Goal: Task Accomplishment & Management: Manage account settings

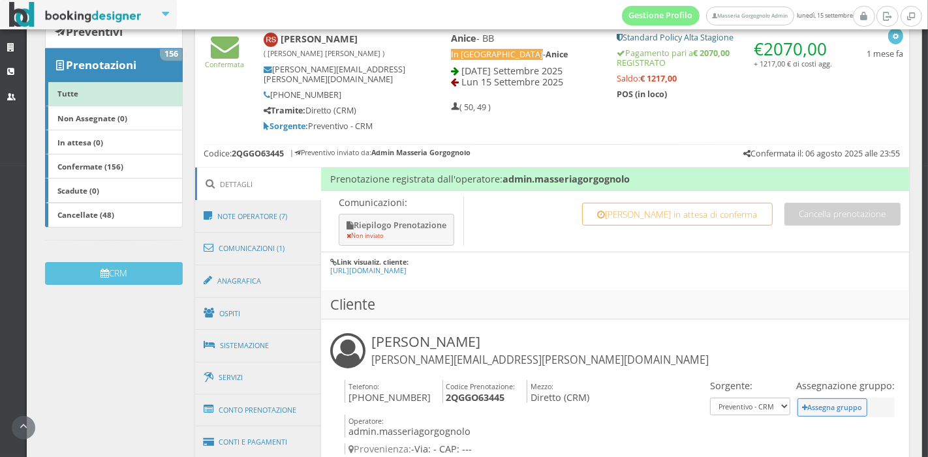
scroll to position [193, 0]
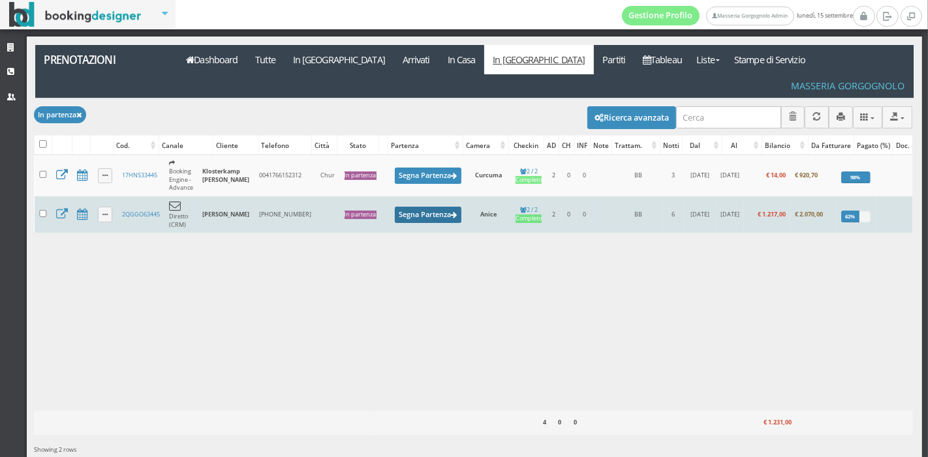
drag, startPoint x: 441, startPoint y: 166, endPoint x: 450, endPoint y: 176, distance: 13.8
click at [450, 196] on td "Segna Partenza" at bounding box center [428, 214] width 76 height 37
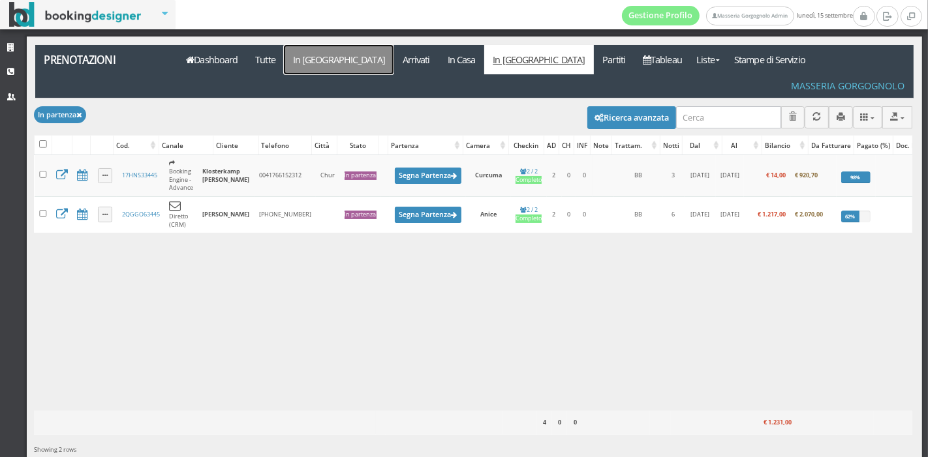
click at [323, 62] on link "In [GEOGRAPHIC_DATA]" at bounding box center [339, 59] width 110 height 29
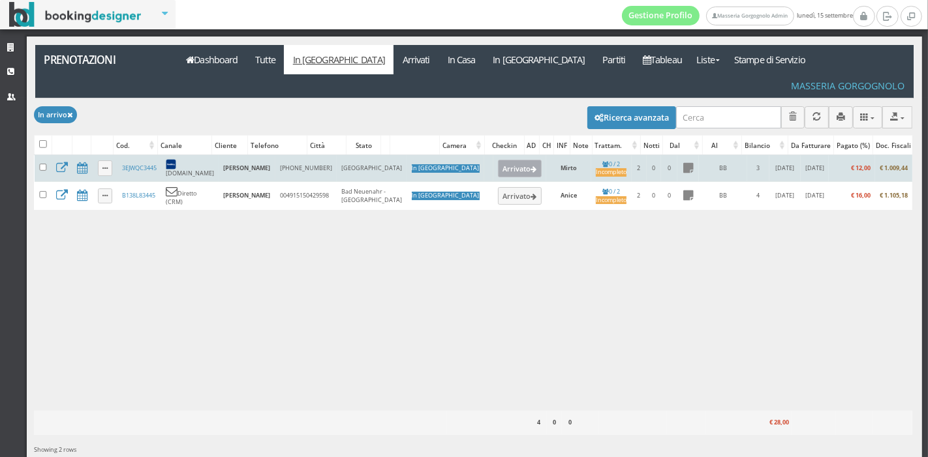
click at [498, 160] on button "Arrivato" at bounding box center [520, 168] width 44 height 17
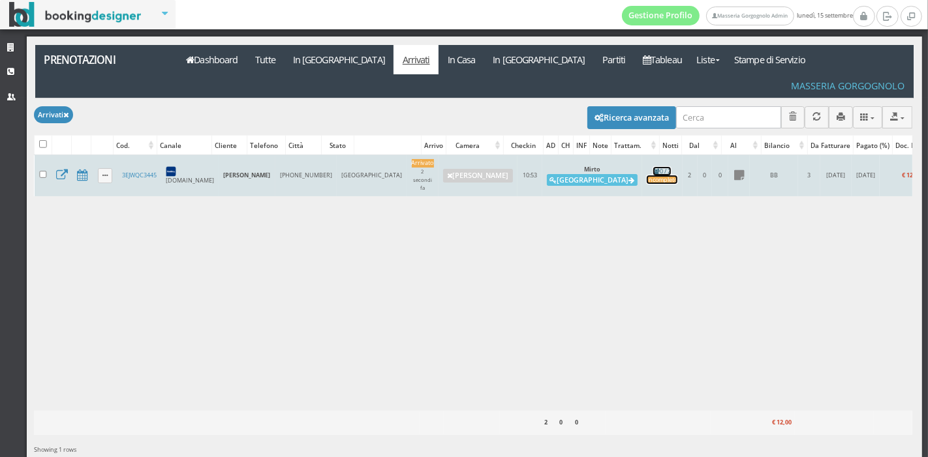
click at [647, 176] on div "Incompleto" at bounding box center [662, 180] width 31 height 8
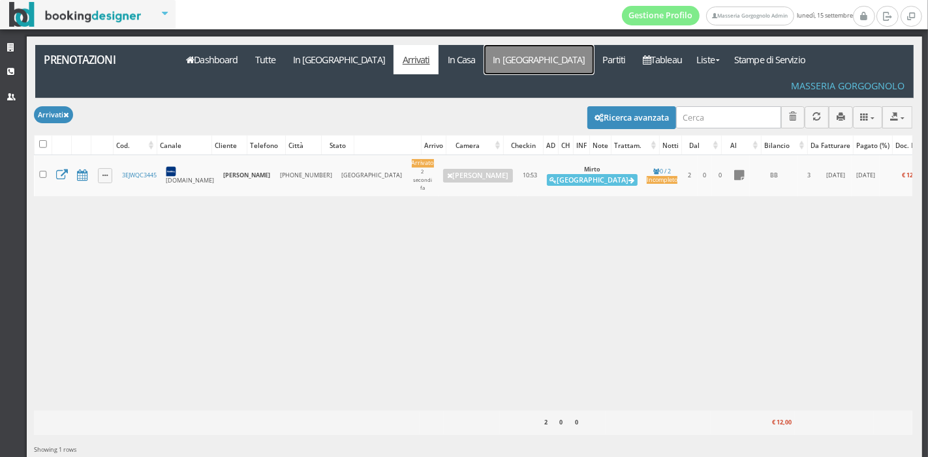
click at [484, 68] on link "In [GEOGRAPHIC_DATA]" at bounding box center [539, 59] width 110 height 29
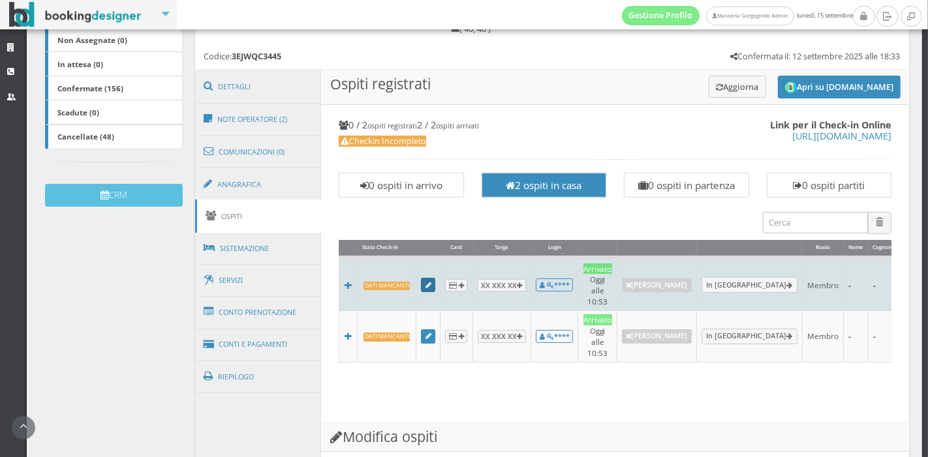
click at [427, 284] on link at bounding box center [428, 285] width 14 height 14
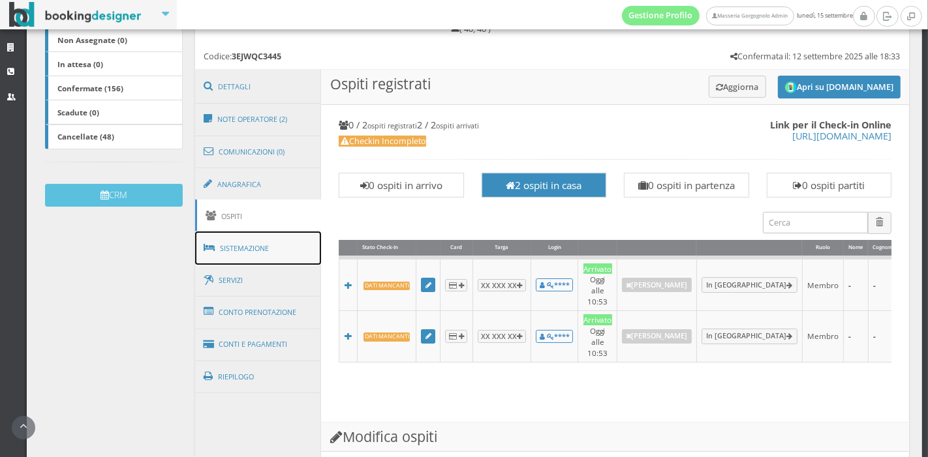
click at [268, 247] on link "Sistemazione" at bounding box center [258, 249] width 127 height 34
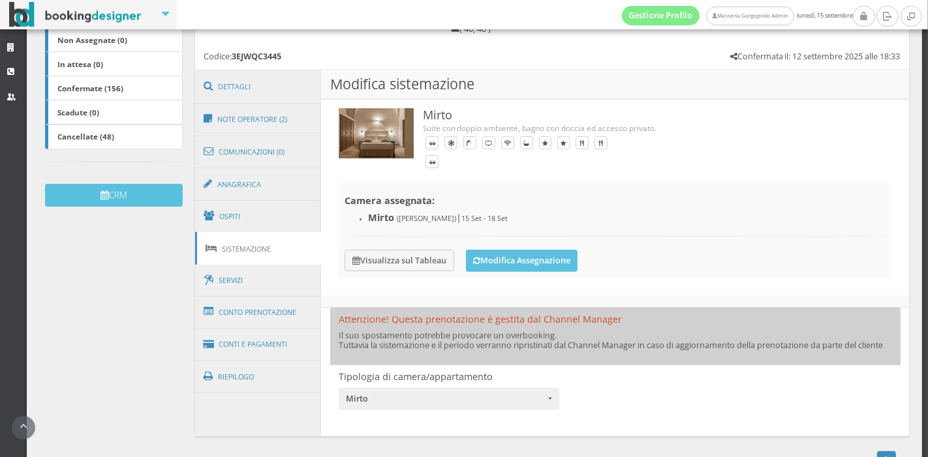
scroll to position [327, 0]
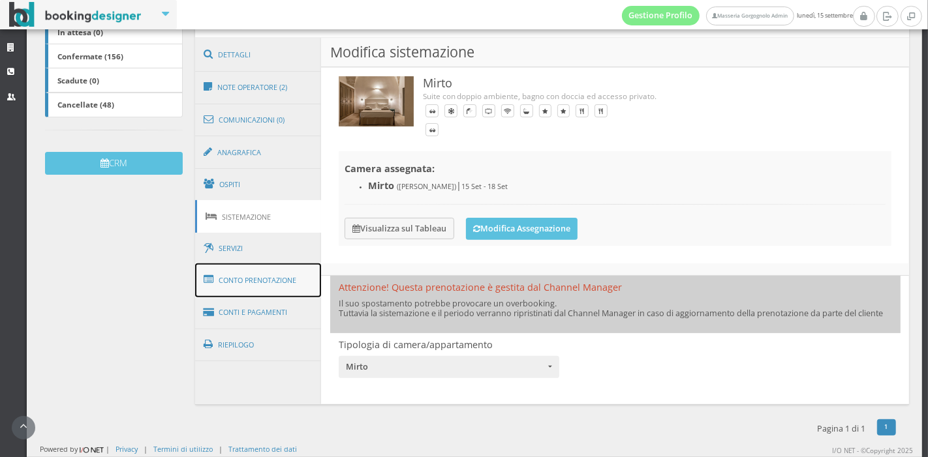
click at [263, 270] on link "Conto Prenotazione" at bounding box center [258, 281] width 127 height 34
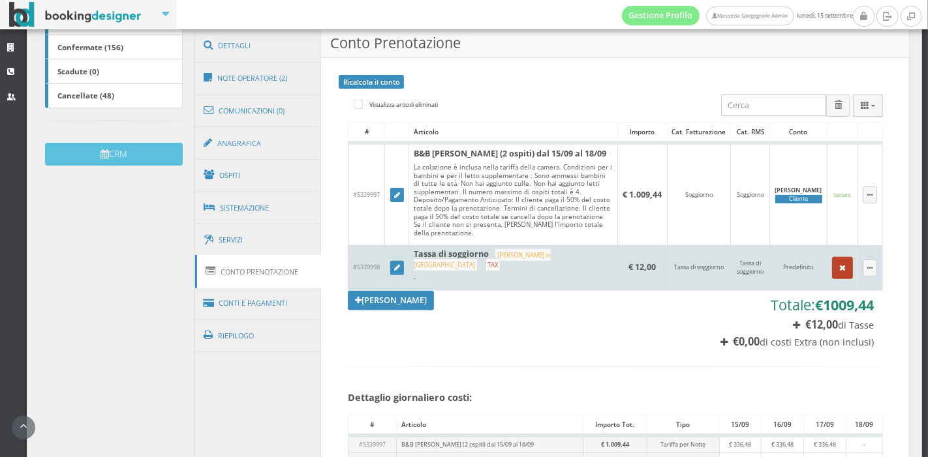
click at [832, 257] on button "button" at bounding box center [842, 268] width 21 height 22
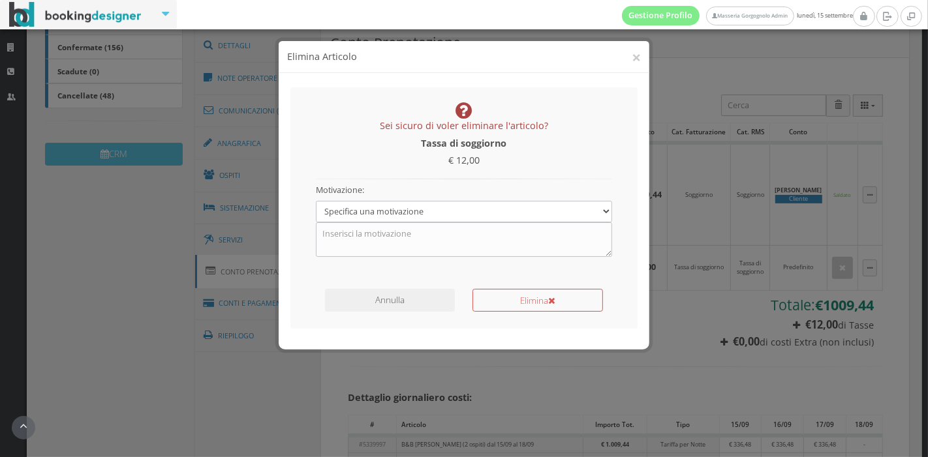
click at [630, 60] on h4 "Elimina Articolo" at bounding box center [464, 57] width 354 height 14
click at [632, 60] on button "×" at bounding box center [636, 57] width 9 height 16
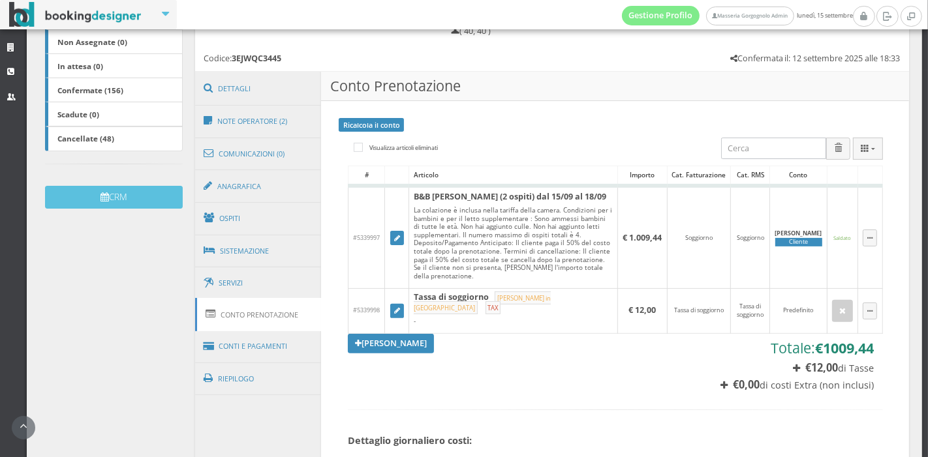
scroll to position [288, 0]
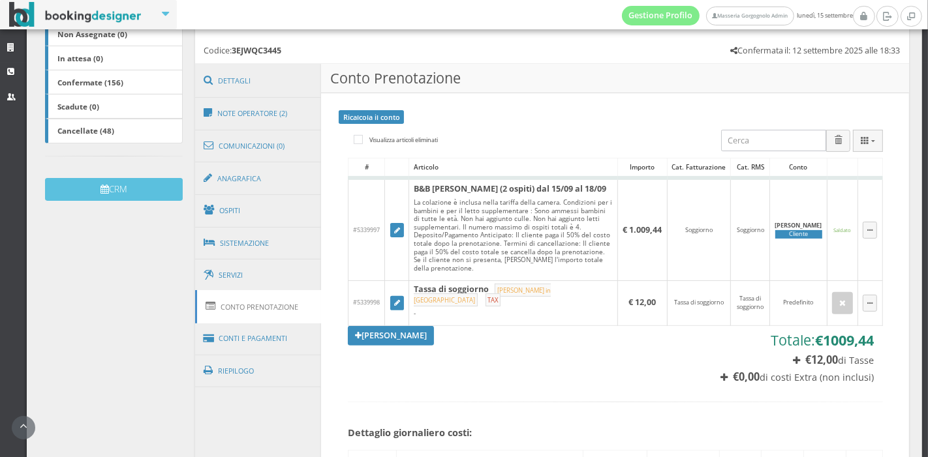
click at [239, 319] on link "Conto Prenotazione" at bounding box center [258, 306] width 127 height 33
click at [252, 333] on link "Conti e Pagamenti" at bounding box center [258, 338] width 127 height 33
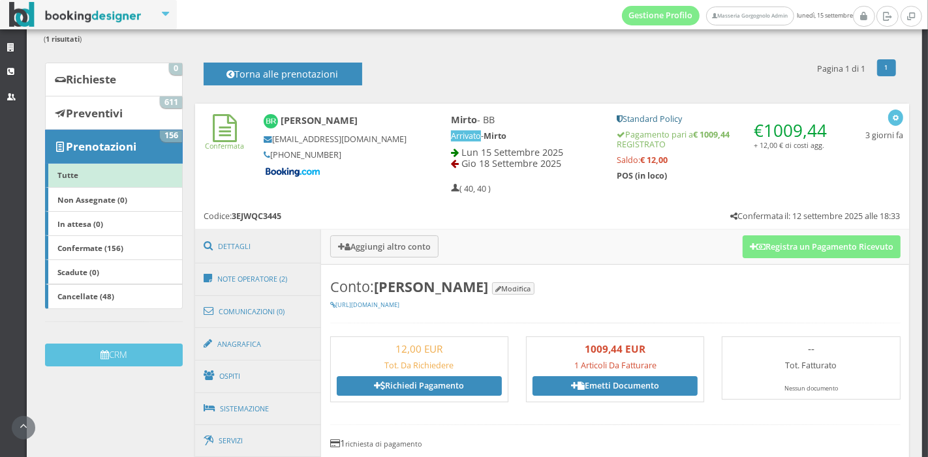
scroll to position [102, 0]
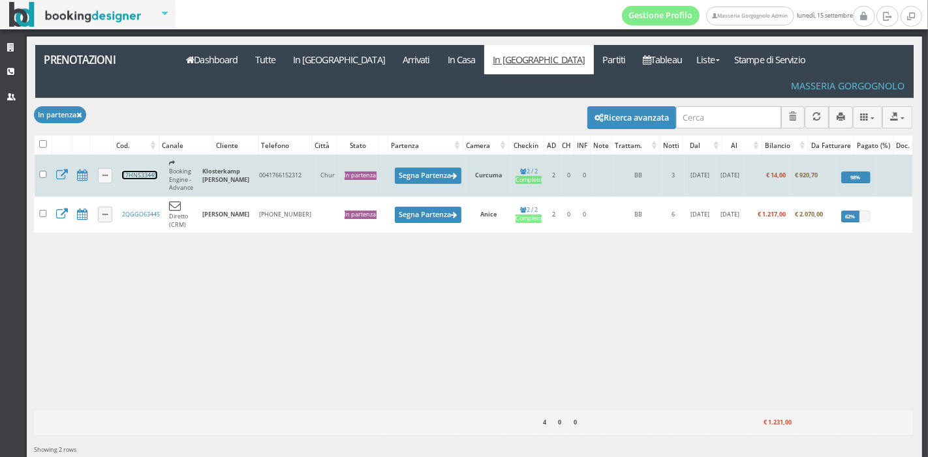
click at [125, 171] on link "17HNS33445" at bounding box center [139, 175] width 35 height 8
click at [434, 168] on button "Segna Partenza" at bounding box center [428, 176] width 67 height 16
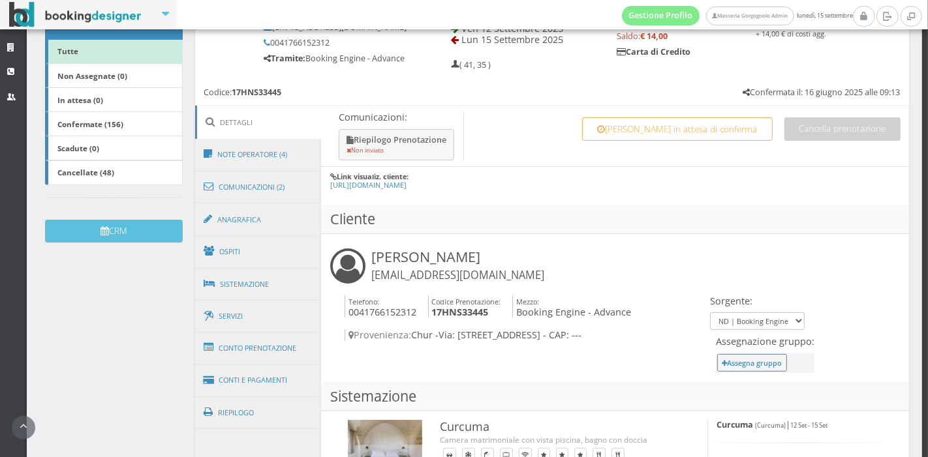
scroll to position [243, 0]
click at [247, 292] on link "Sistemazione" at bounding box center [258, 284] width 127 height 34
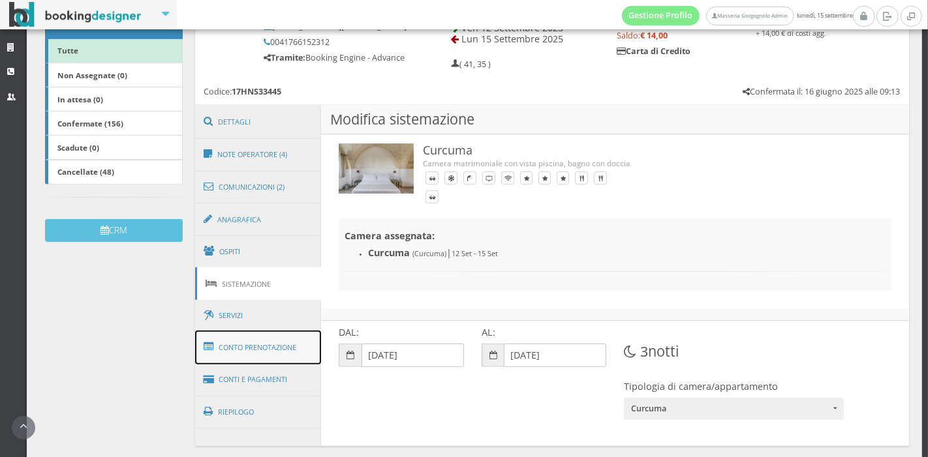
click at [251, 349] on link "Conto Prenotazione" at bounding box center [258, 348] width 127 height 34
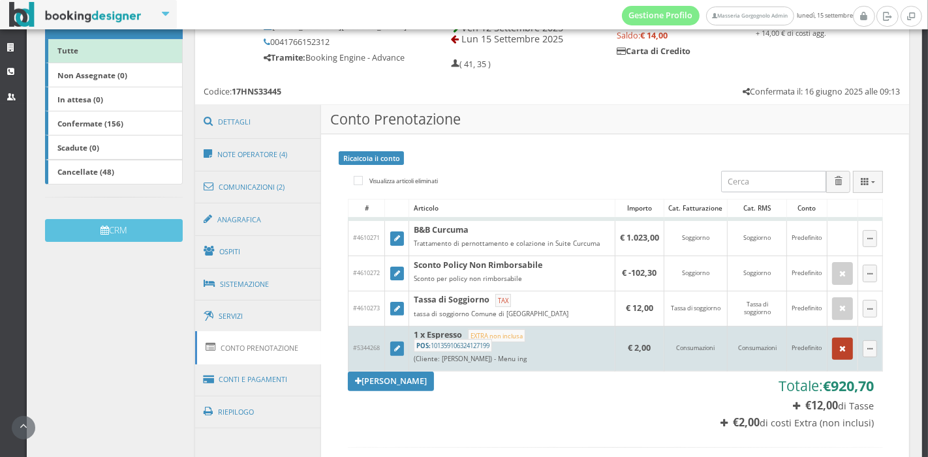
click at [839, 353] on icon "button" at bounding box center [842, 349] width 7 height 8
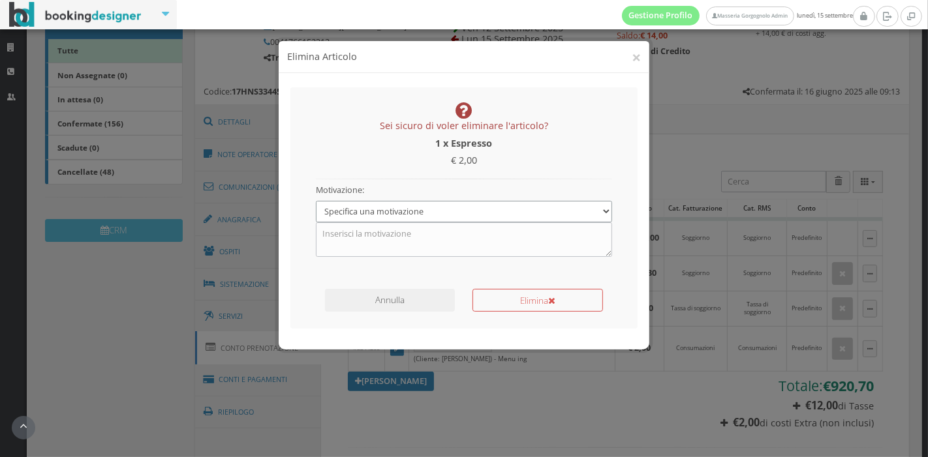
click at [506, 211] on select "Specifica una motivazione Errore di inserimento Ricalcolo del conto Il cliente …" at bounding box center [464, 212] width 296 height 22
select select "2"
click at [316, 201] on select "Specifica una motivazione Errore di inserimento Ricalcolo del conto Il cliente …" at bounding box center [464, 212] width 296 height 22
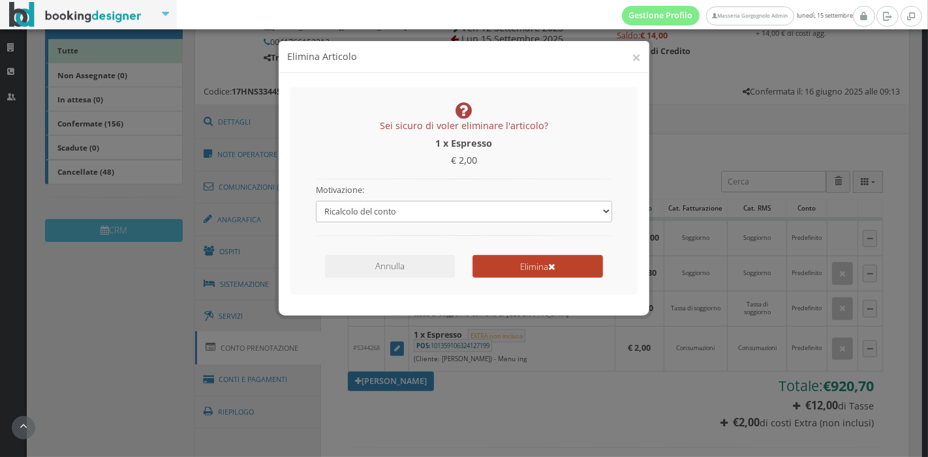
click at [536, 260] on button "Elimina" at bounding box center [537, 266] width 131 height 23
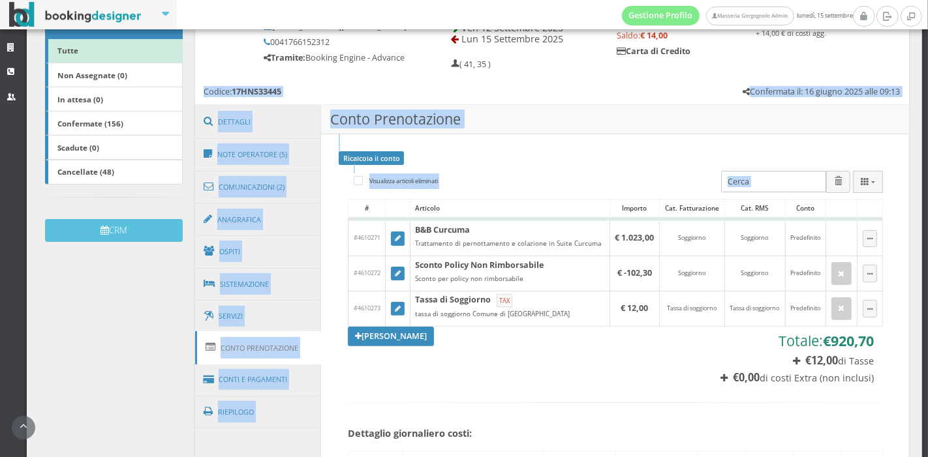
drag, startPoint x: 585, startPoint y: 181, endPoint x: 634, endPoint y: 91, distance: 101.6
click at [634, 91] on div "Segna come "Non visualizzata" Segna come "Visualizzata" Visualizza Visualizza s…" at bounding box center [552, 330] width 714 height 702
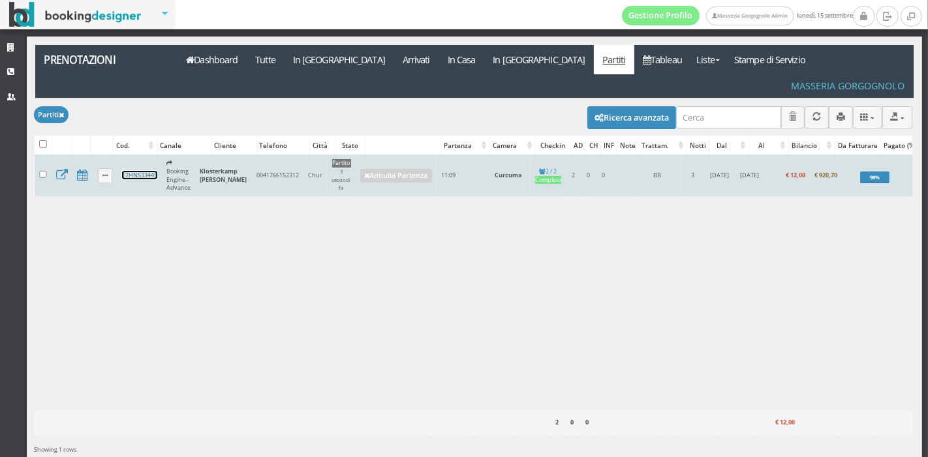
click at [142, 171] on link "17HNS33445" at bounding box center [139, 175] width 35 height 8
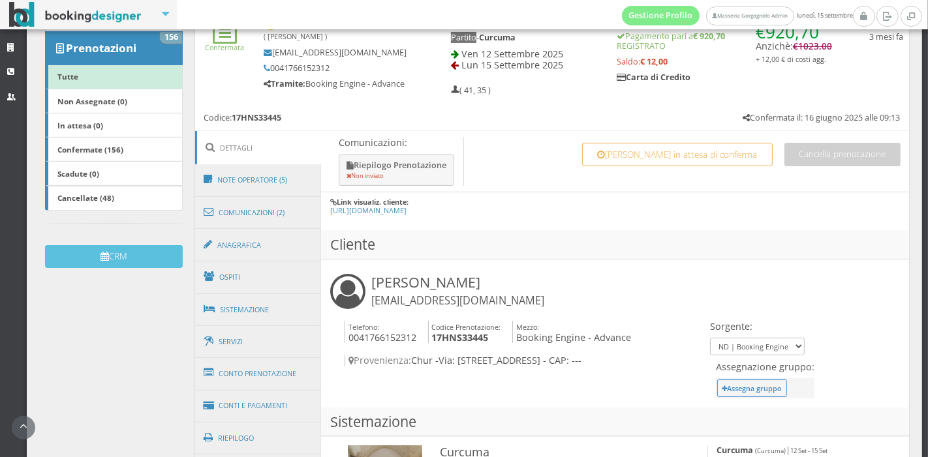
scroll to position [214, 0]
click at [249, 383] on link "Conto Prenotazione" at bounding box center [258, 373] width 127 height 34
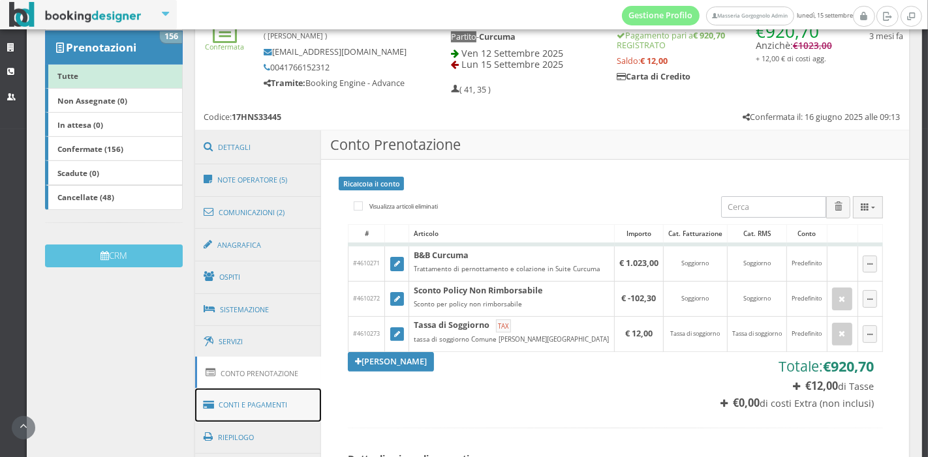
click at [270, 409] on link "Conti e Pagamenti" at bounding box center [258, 405] width 127 height 33
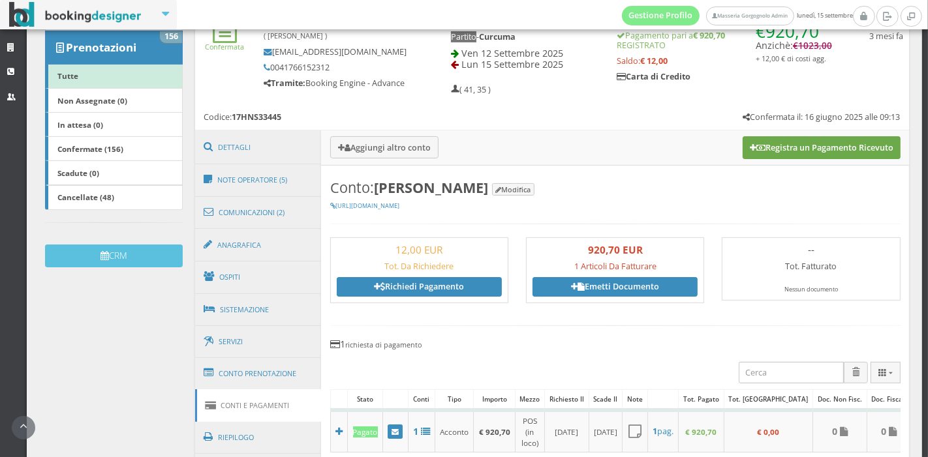
click at [813, 146] on button "Registra un Pagamento Ricevuto" at bounding box center [822, 147] width 158 height 22
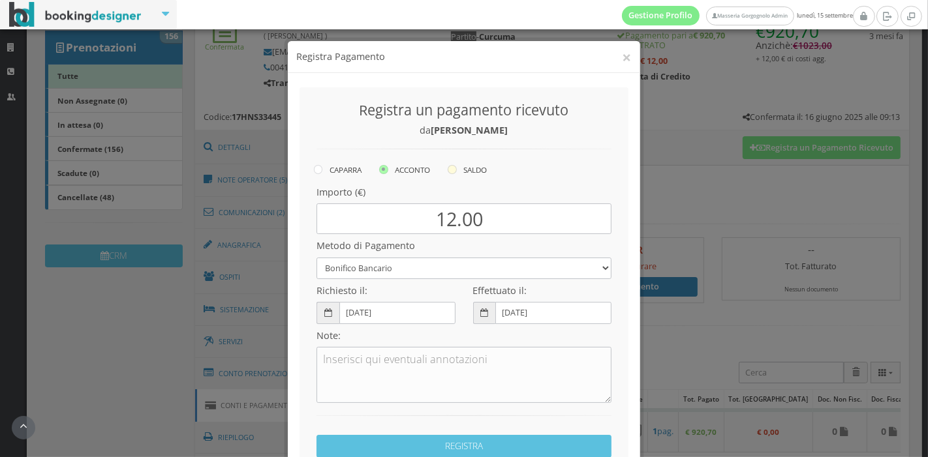
click at [451, 166] on icon at bounding box center [452, 169] width 9 height 9
radio input "true"
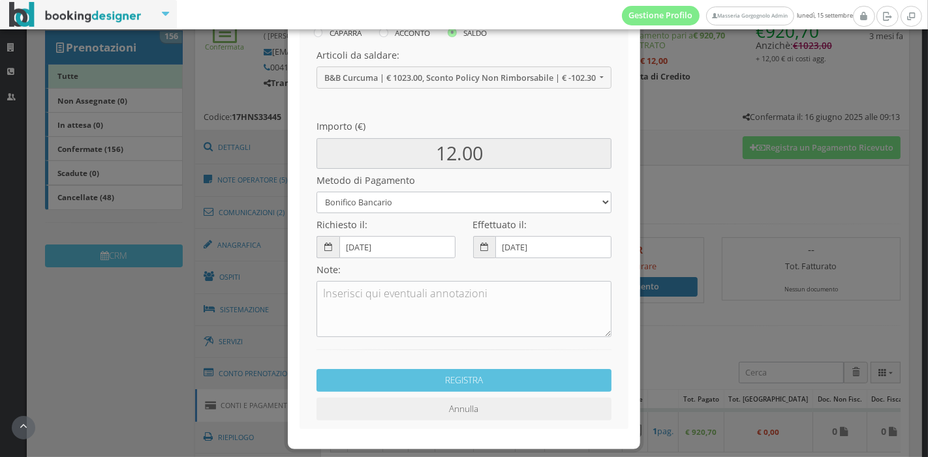
scroll to position [153, 0]
click at [469, 204] on select "Bonifico Bancario Carta di Credito Pay By Link Contanti Assegno Bancario Assegn…" at bounding box center [464, 202] width 295 height 22
select select
click at [317, 191] on select "Bonifico Bancario Carta di Credito Pay By Link Contanti Assegno Bancario Assegn…" at bounding box center [464, 202] width 295 height 22
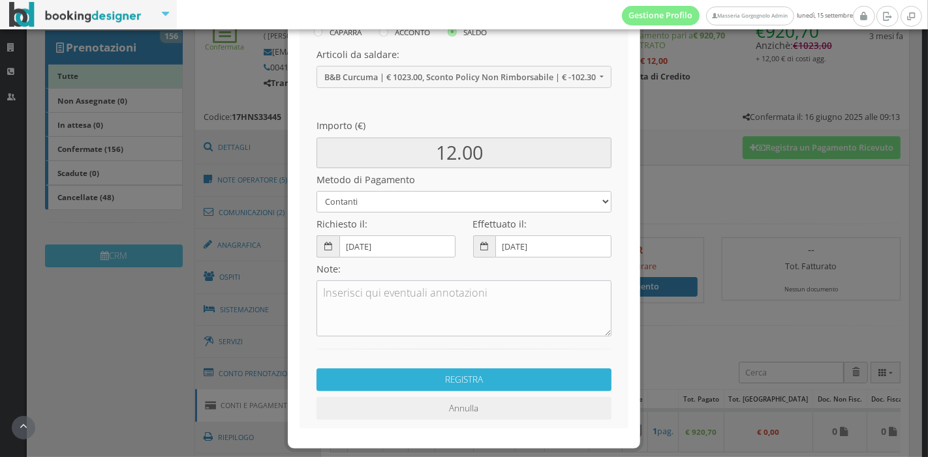
click at [433, 375] on button "REGISTRA" at bounding box center [464, 380] width 295 height 23
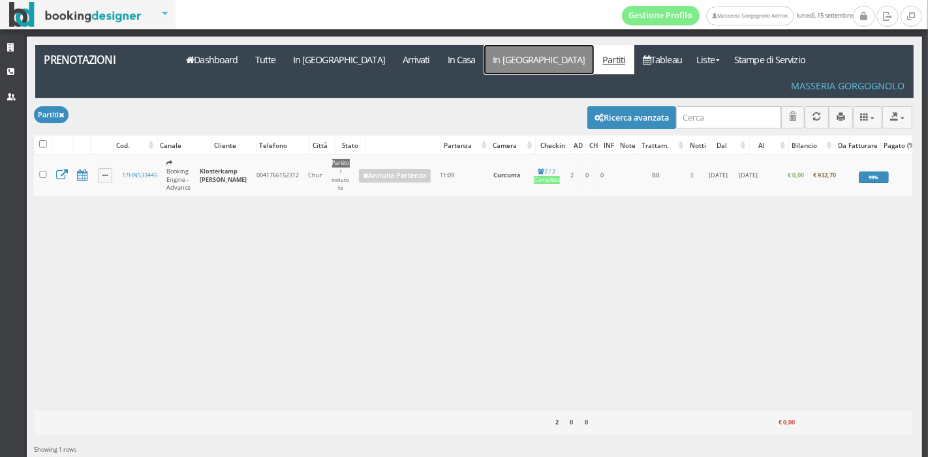
click at [484, 57] on link "In [GEOGRAPHIC_DATA]" at bounding box center [539, 59] width 110 height 29
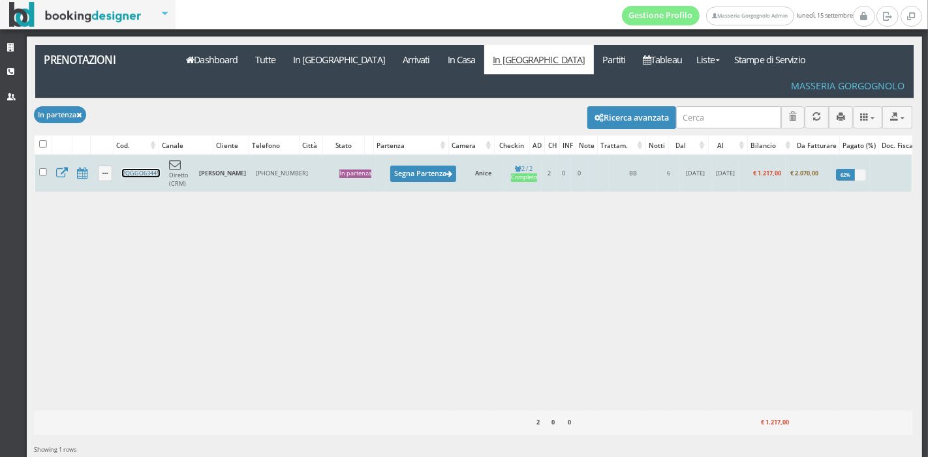
click at [144, 169] on link "2QGGO63445" at bounding box center [141, 173] width 38 height 8
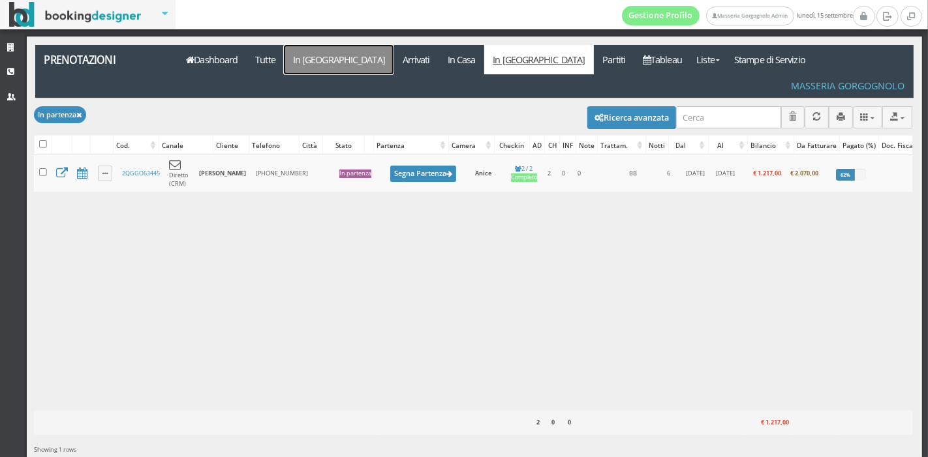
click at [320, 58] on link "In [GEOGRAPHIC_DATA]" at bounding box center [339, 59] width 110 height 29
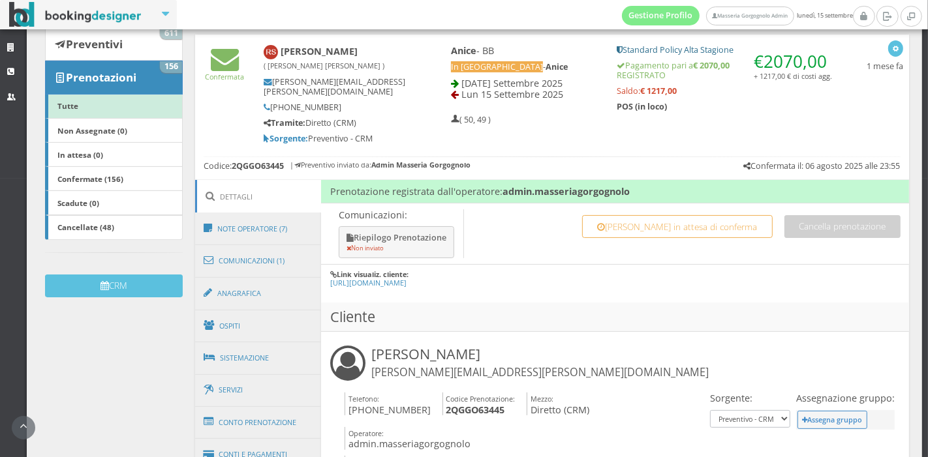
scroll to position [184, 0]
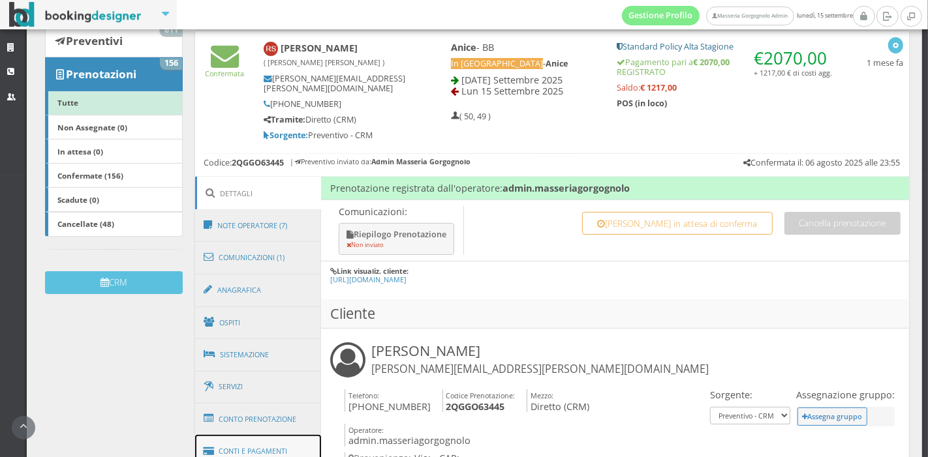
click at [217, 435] on link "Conti e Pagamenti" at bounding box center [258, 451] width 127 height 33
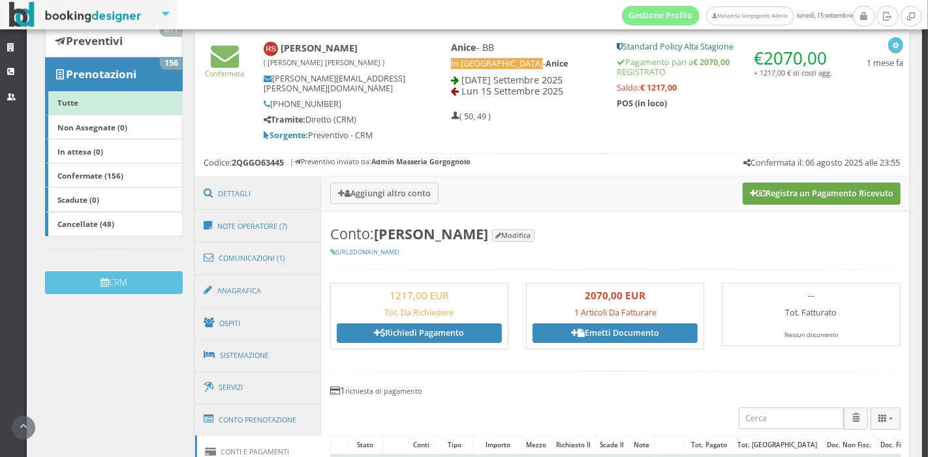
click at [768, 183] on button "Registra un Pagamento Ricevuto" at bounding box center [822, 194] width 158 height 22
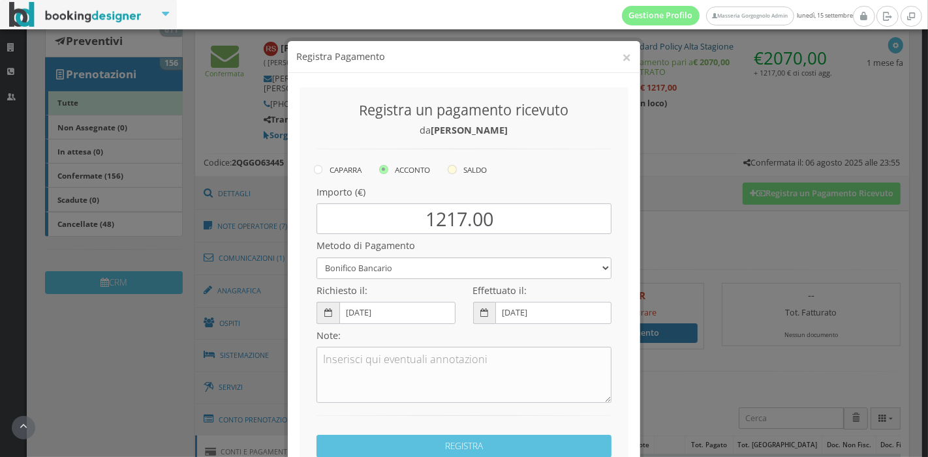
click at [454, 172] on label "SALDO" at bounding box center [467, 170] width 39 height 16
radio input "true"
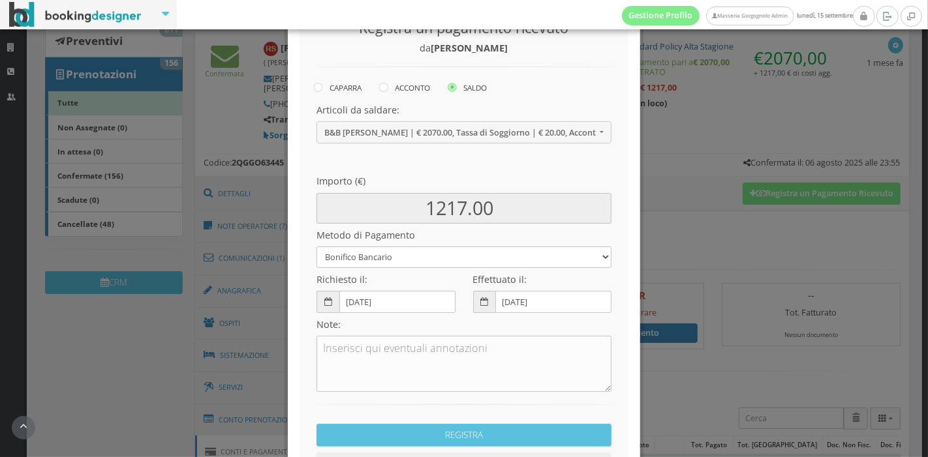
scroll to position [107, 0]
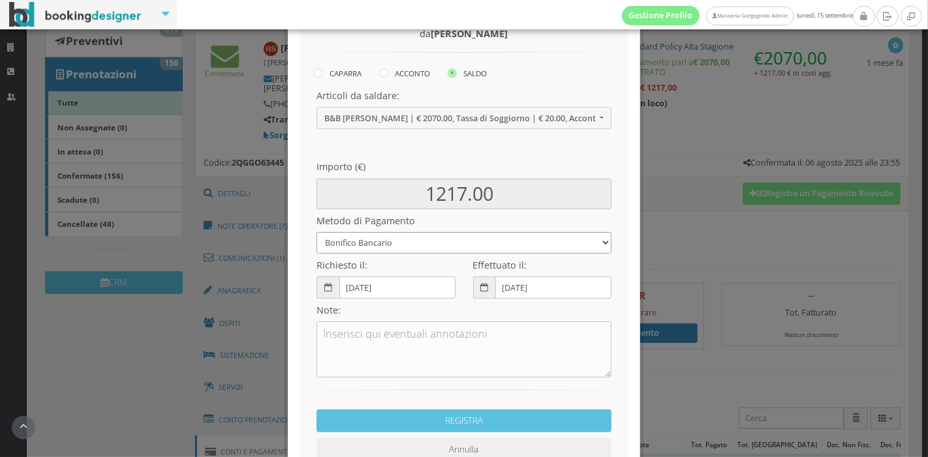
click at [484, 245] on select "Bonifico Bancario Carta di Credito Pay By Link Contanti Assegno Bancario Assegn…" at bounding box center [464, 243] width 295 height 22
select select
click at [317, 232] on select "Bonifico Bancario Carta di Credito Pay By Link Contanti Assegno Bancario Assegn…" at bounding box center [464, 243] width 295 height 22
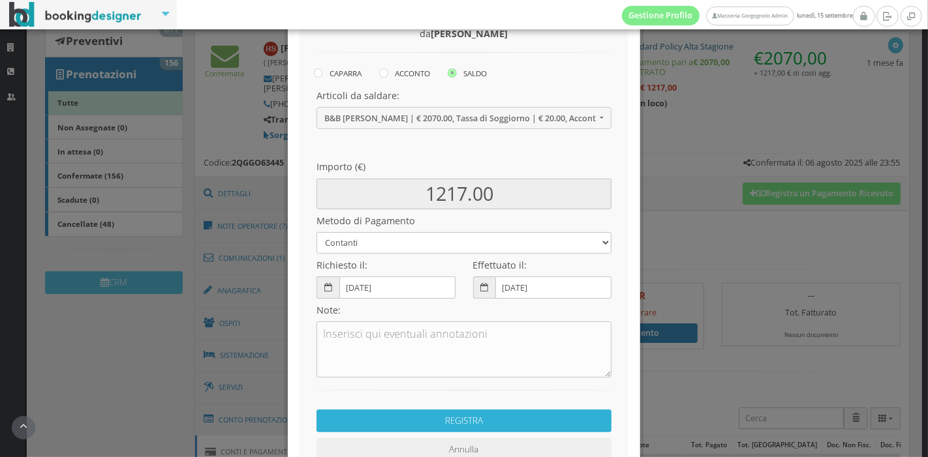
click at [453, 411] on button "REGISTRA" at bounding box center [464, 421] width 295 height 23
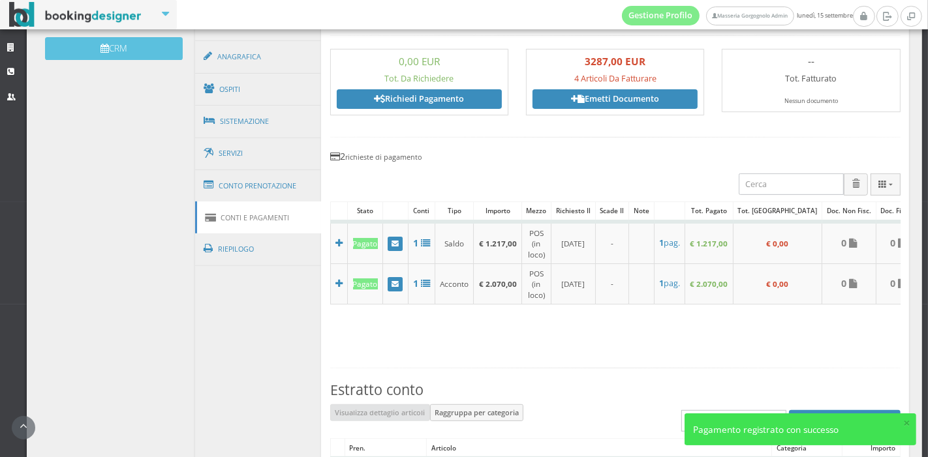
scroll to position [448, 0]
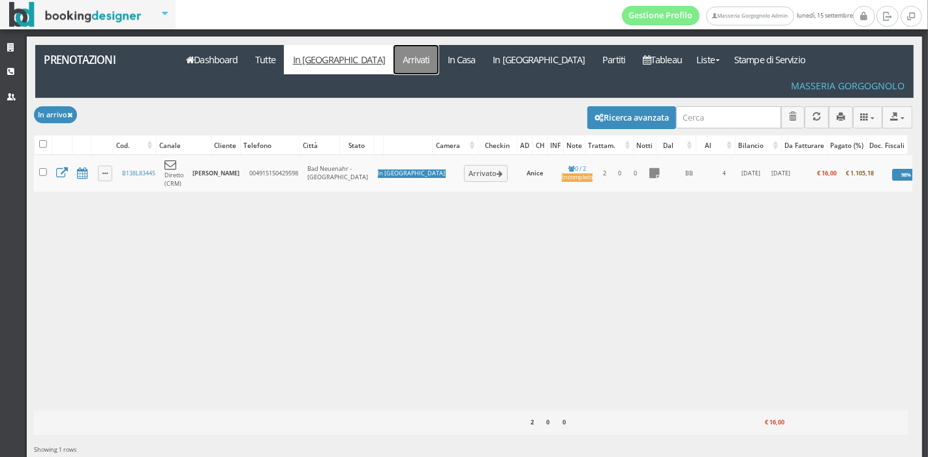
click at [394, 65] on link "Arrivati" at bounding box center [416, 59] width 45 height 29
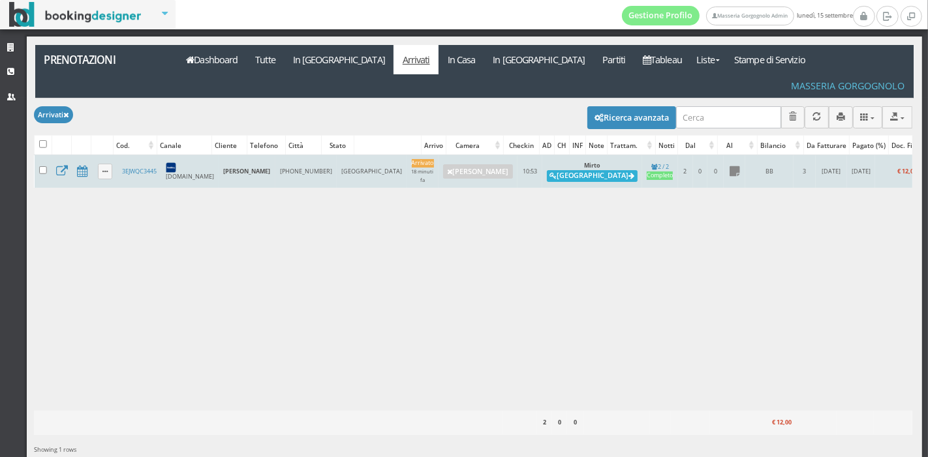
click at [550, 173] on icon at bounding box center [553, 176] width 7 height 7
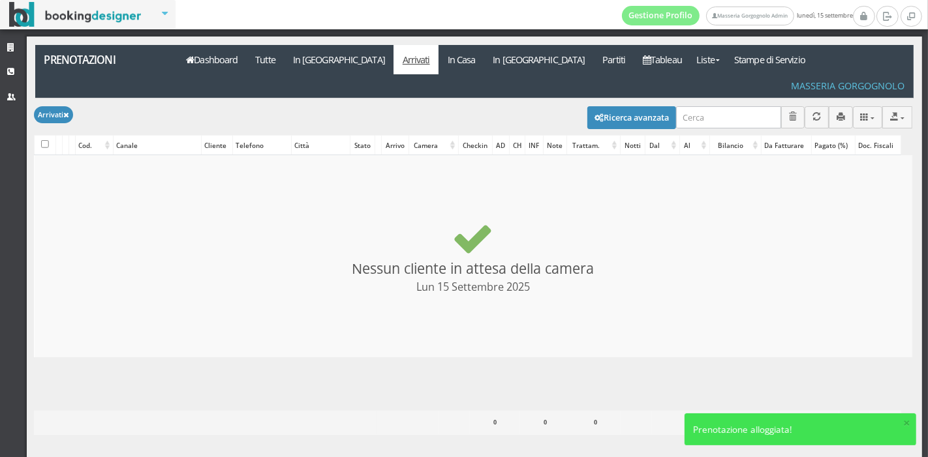
checkbox input "false"
